Goal: Information Seeking & Learning: Learn about a topic

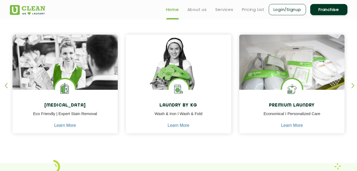
scroll to position [215, 0]
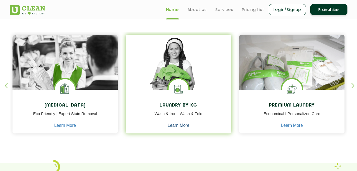
click at [184, 127] on link "Learn More" at bounding box center [179, 125] width 22 height 5
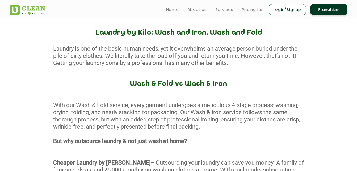
scroll to position [194, 0]
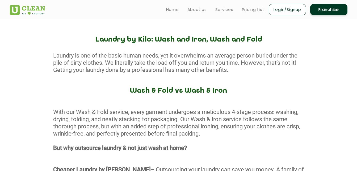
click at [256, 13] on ul "Home About us Services Pricing List Login/Signup Franchise" at bounding box center [255, 9] width 186 height 13
click at [255, 11] on link "Pricing List" at bounding box center [253, 9] width 23 height 6
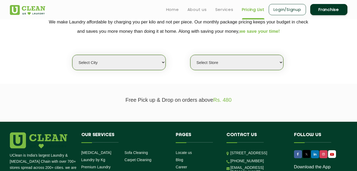
scroll to position [112, 0]
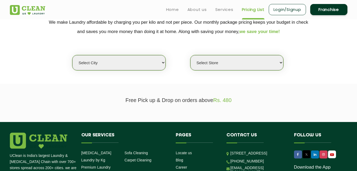
click at [136, 63] on select "Select city [GEOGRAPHIC_DATA] [GEOGRAPHIC_DATA] [GEOGRAPHIC_DATA] [GEOGRAPHIC_D…" at bounding box center [118, 62] width 93 height 15
select select "1"
click at [72, 55] on select "Select city [GEOGRAPHIC_DATA] [GEOGRAPHIC_DATA] [GEOGRAPHIC_DATA] [GEOGRAPHIC_D…" at bounding box center [118, 62] width 93 height 15
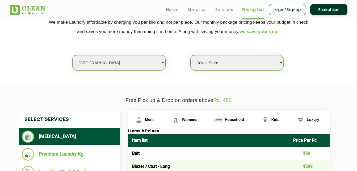
click at [223, 69] on select "Select Store [GEOGRAPHIC_DATA] [GEOGRAPHIC_DATA] 2 [GEOGRAPHIC_DATA] [PERSON_NA…" at bounding box center [237, 62] width 93 height 15
select select "141"
click at [191, 55] on select "Select Store [GEOGRAPHIC_DATA] [GEOGRAPHIC_DATA] 2 [GEOGRAPHIC_DATA] [PERSON_NA…" at bounding box center [237, 62] width 93 height 15
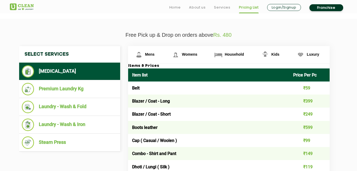
scroll to position [178, 0]
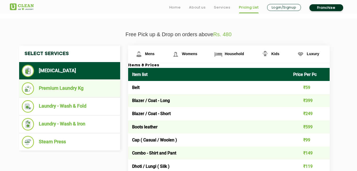
click at [81, 89] on li "Premium Laundry Kg" at bounding box center [70, 88] width 96 height 13
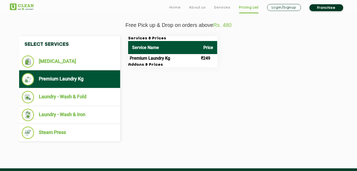
scroll to position [187, 0]
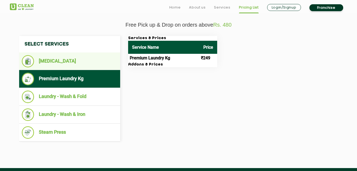
click at [78, 66] on li "[MEDICAL_DATA]" at bounding box center [70, 61] width 96 height 12
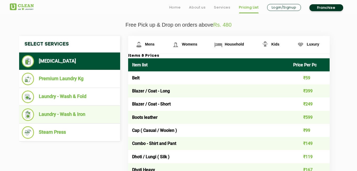
click at [94, 112] on li "Laundry - Wash & Iron" at bounding box center [70, 114] width 96 height 13
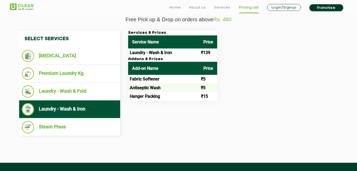
scroll to position [194, 0]
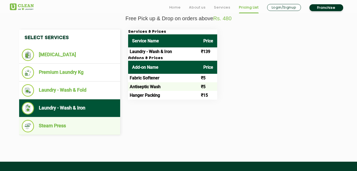
click at [87, 117] on ul "Steam Press" at bounding box center [69, 126] width 101 height 18
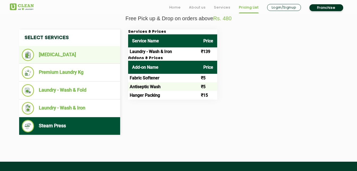
click at [88, 62] on ul "[MEDICAL_DATA]" at bounding box center [69, 55] width 101 height 18
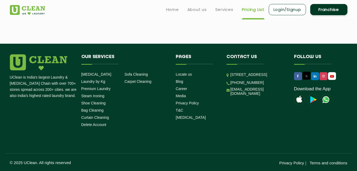
scroll to position [0, 0]
